Goal: Information Seeking & Learning: Learn about a topic

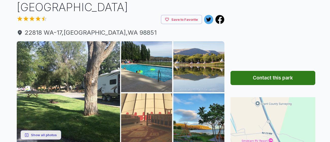
scroll to position [38, 0]
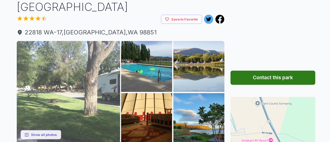
click at [80, 107] on img at bounding box center [68, 92] width 103 height 103
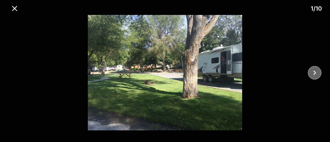
click at [314, 74] on icon "close" at bounding box center [314, 73] width 3 height 5
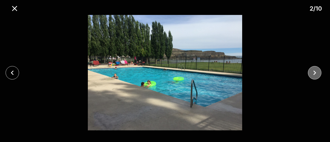
click at [314, 74] on icon "close" at bounding box center [314, 73] width 3 height 5
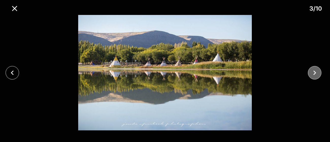
click at [314, 74] on icon "close" at bounding box center [314, 73] width 3 height 5
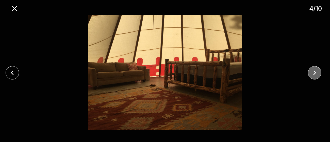
click at [314, 74] on icon "close" at bounding box center [314, 73] width 3 height 5
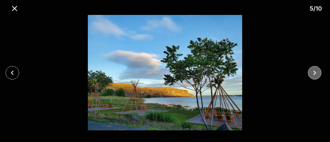
click at [314, 74] on icon "close" at bounding box center [314, 73] width 3 height 5
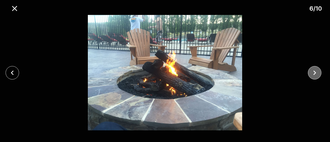
click at [314, 74] on icon "close" at bounding box center [314, 73] width 3 height 5
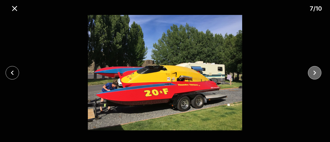
click at [314, 74] on icon "close" at bounding box center [314, 73] width 3 height 5
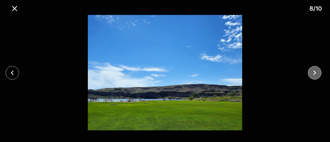
click at [314, 74] on icon "close" at bounding box center [314, 73] width 3 height 5
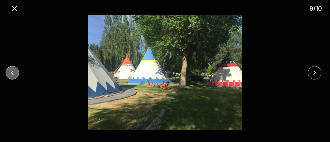
click at [13, 70] on icon "close" at bounding box center [12, 72] width 9 height 9
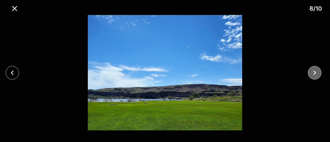
click at [316, 76] on icon "close" at bounding box center [314, 72] width 9 height 9
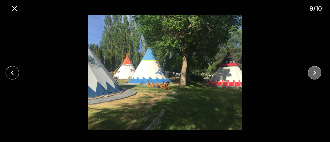
click at [316, 76] on icon "close" at bounding box center [314, 72] width 9 height 9
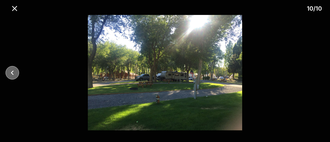
click at [13, 76] on icon "close" at bounding box center [12, 72] width 9 height 9
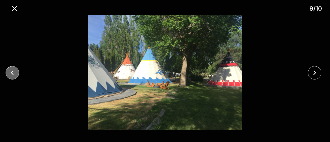
click at [13, 76] on icon "close" at bounding box center [12, 72] width 9 height 9
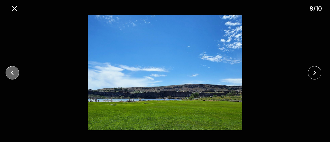
click at [13, 76] on icon "close" at bounding box center [12, 72] width 9 height 9
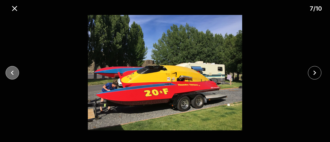
click at [13, 76] on icon "close" at bounding box center [12, 72] width 9 height 9
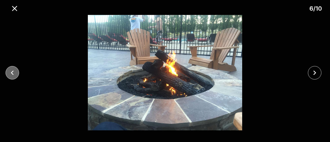
click at [13, 76] on icon "close" at bounding box center [12, 72] width 9 height 9
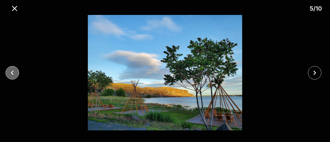
click at [13, 76] on icon "close" at bounding box center [12, 72] width 9 height 9
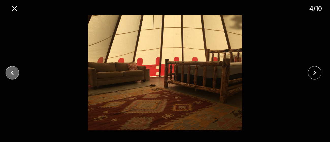
click at [13, 76] on icon "close" at bounding box center [12, 72] width 9 height 9
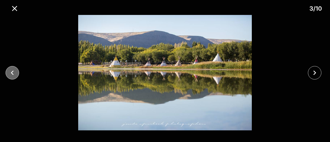
click at [13, 76] on icon "close" at bounding box center [12, 72] width 9 height 9
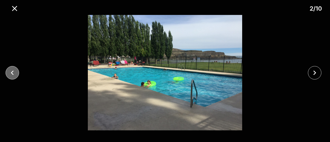
click at [13, 76] on icon "close" at bounding box center [12, 72] width 9 height 9
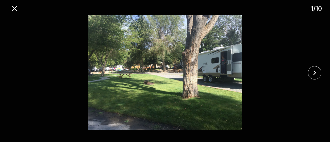
click at [13, 76] on div at bounding box center [165, 73] width 330 height 116
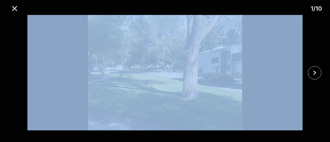
click at [13, 76] on div at bounding box center [165, 73] width 330 height 116
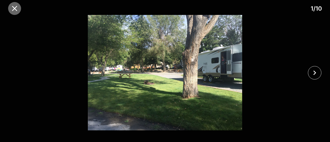
click at [14, 8] on icon "close" at bounding box center [14, 8] width 5 height 5
